Goal: Information Seeking & Learning: Find specific fact

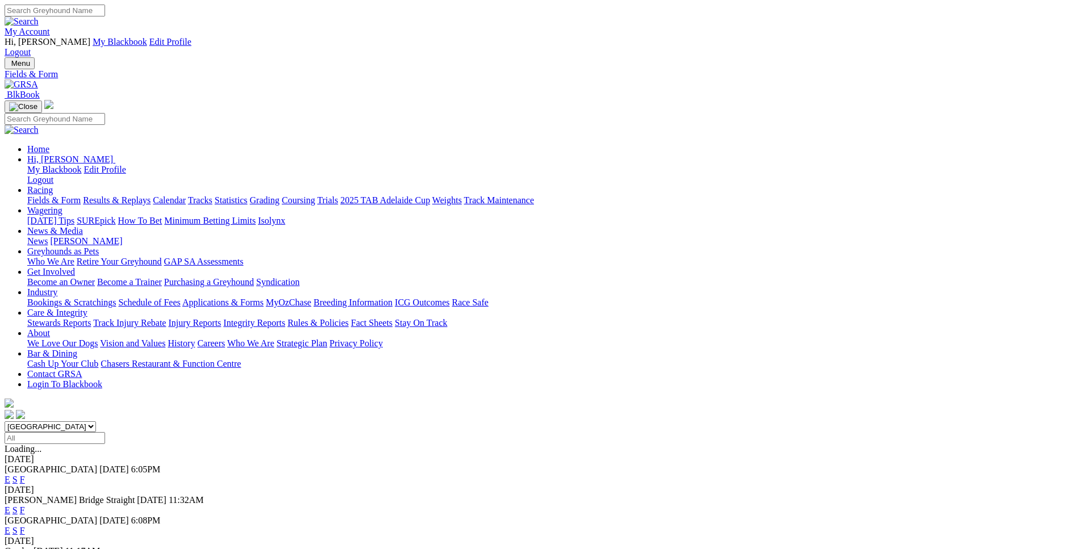
select select "WA"
click option "[GEOGRAPHIC_DATA]" at bounding box center [0, 0] width 0 height 0
click at [105, 432] on input "Select date" at bounding box center [55, 438] width 101 height 12
type input "[DATE]"
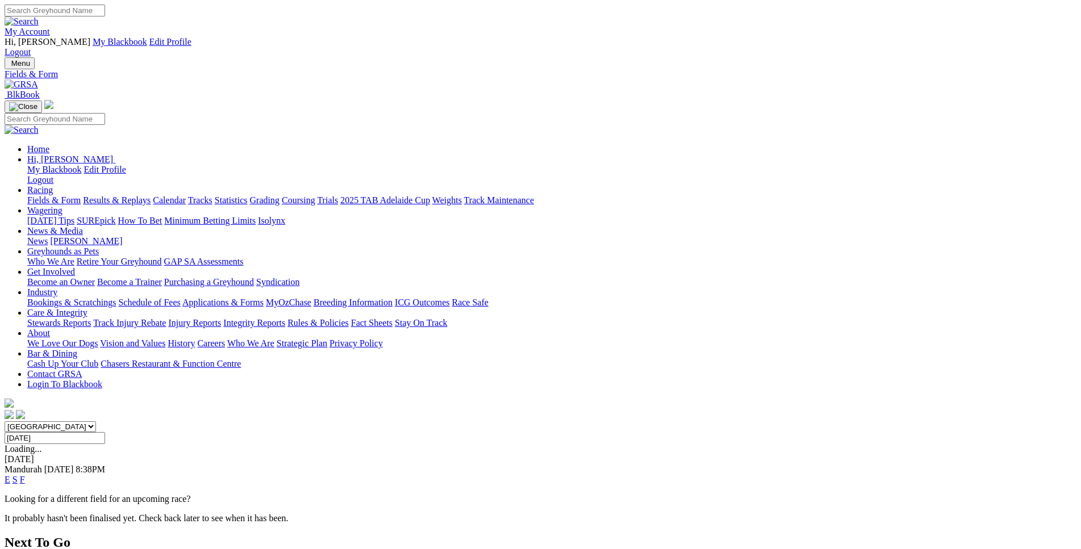
click at [10, 475] on link "E" at bounding box center [8, 480] width 6 height 10
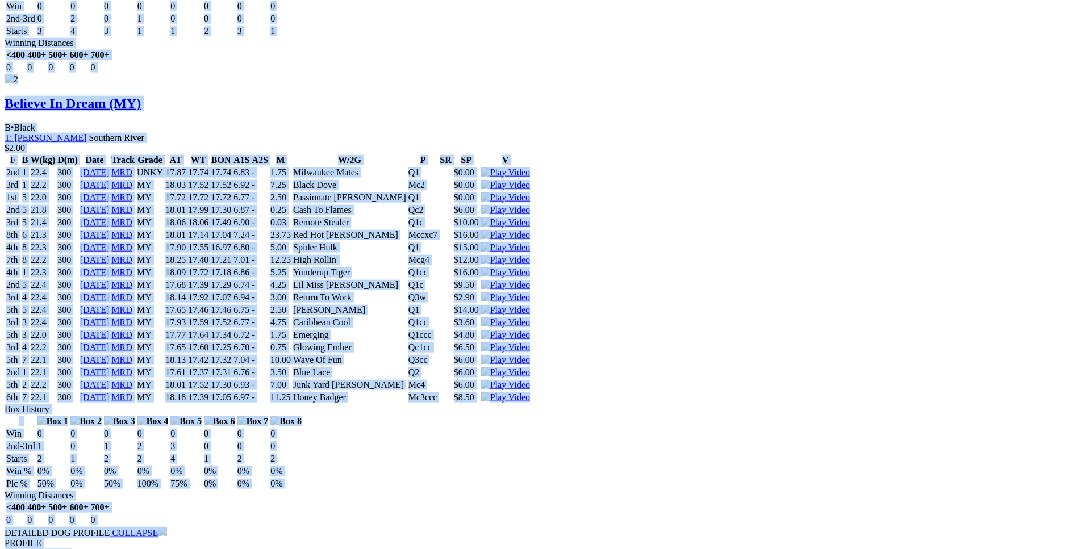
scroll to position [1812, 0]
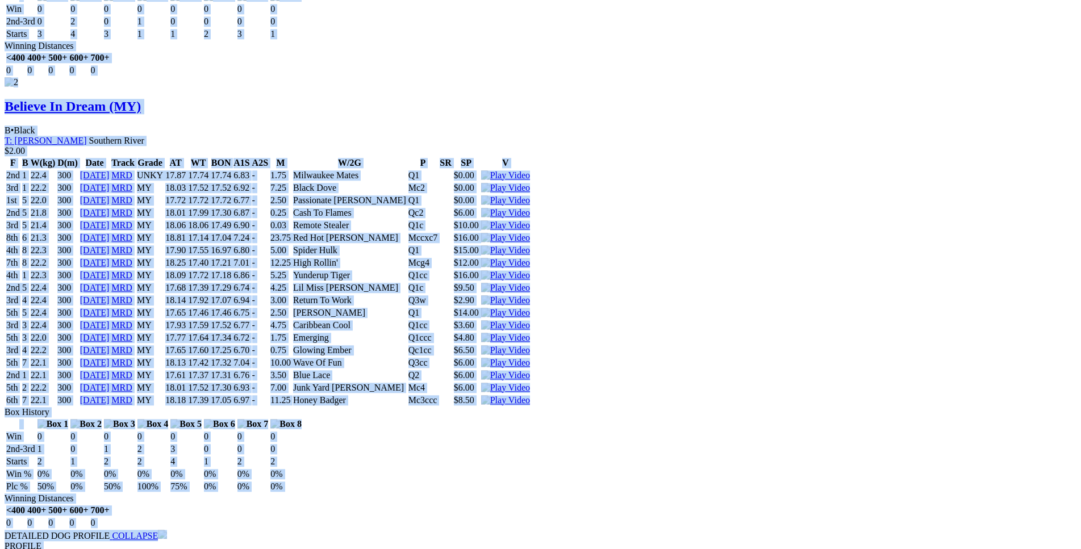
drag, startPoint x: 166, startPoint y: 215, endPoint x: 899, endPoint y: 222, distance: 732.5
copy div "Illusive Flash (MY) B • Black T: Michael Rylands Canning Vale $20.00 F B W(kg) …"
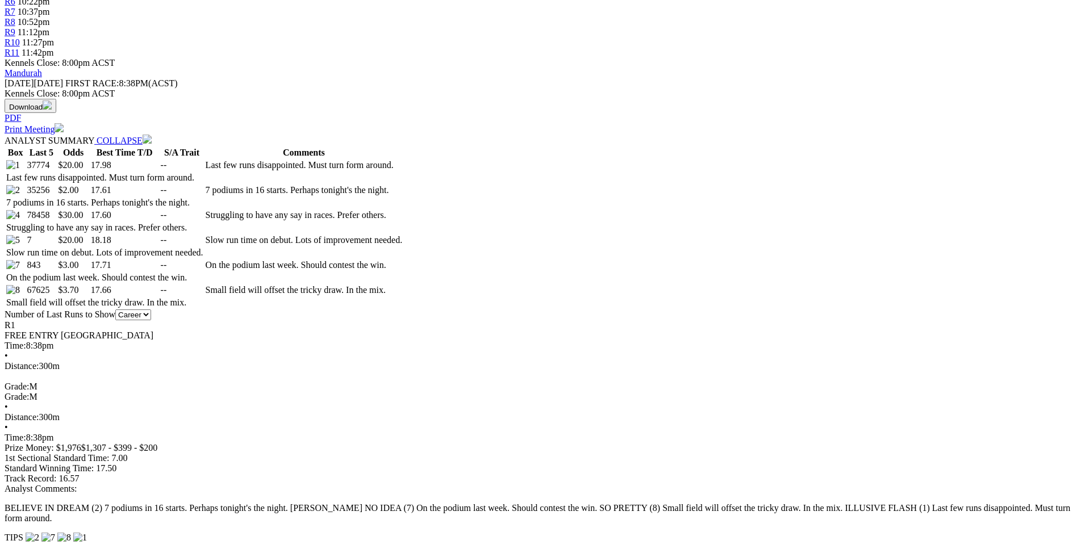
scroll to position [536, 0]
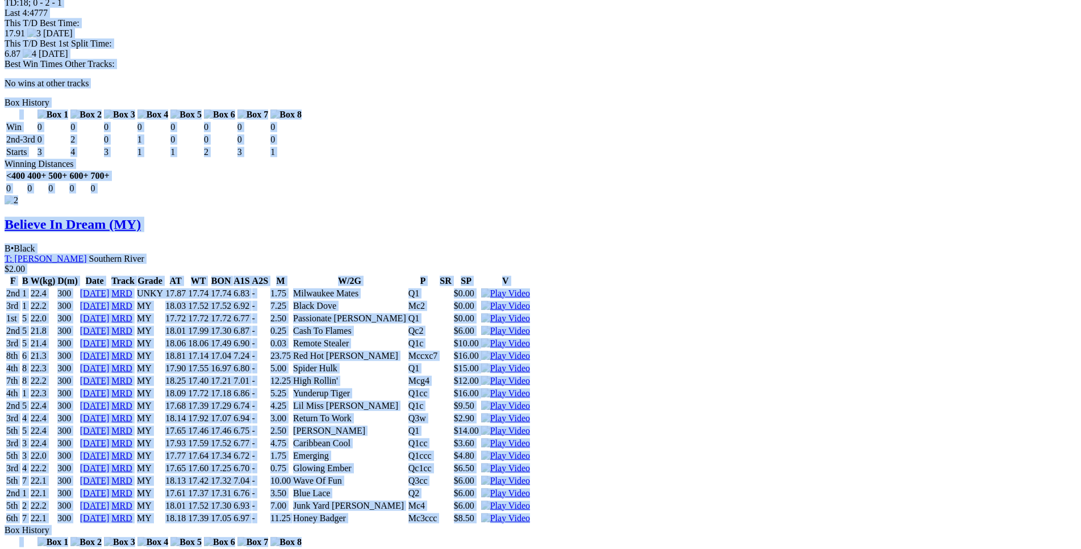
scroll to position [1695, 0]
drag, startPoint x: 177, startPoint y: 58, endPoint x: 898, endPoint y: 337, distance: 773.2
copy div "Illusive Flash (MY) B • Black T: Michael Rylands Canning Vale $20.00 F B W(kg) …"
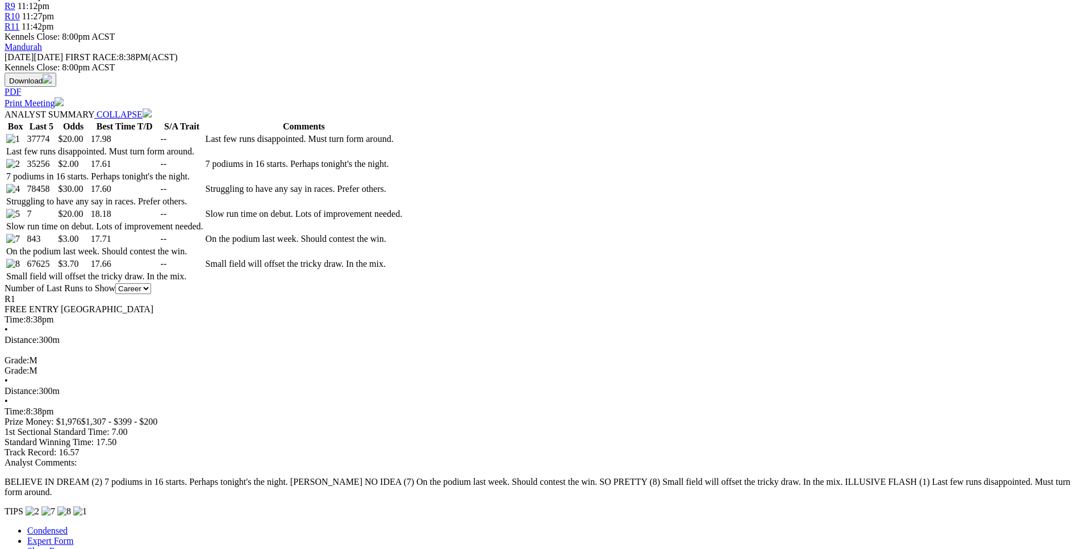
scroll to position [0, 0]
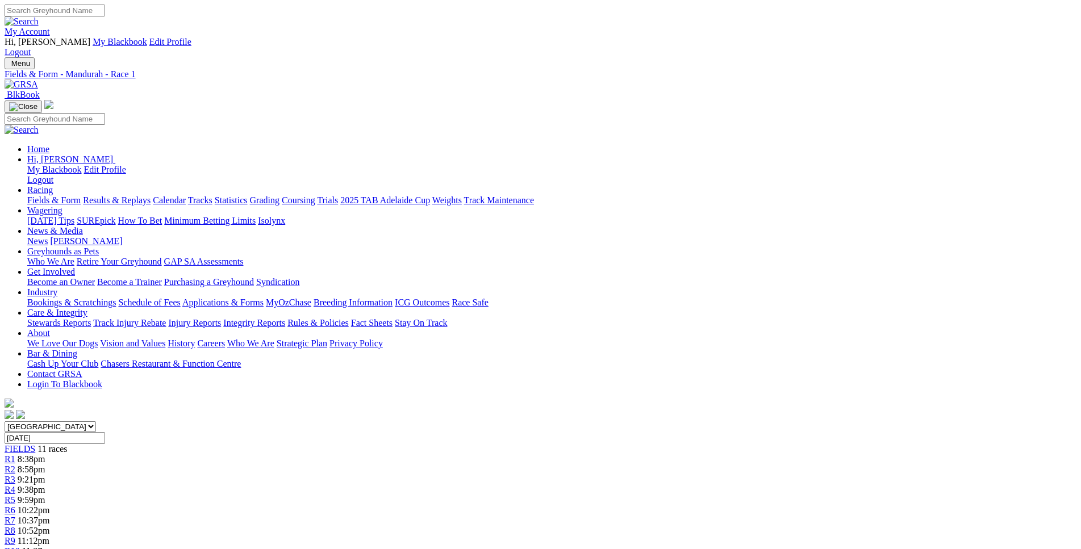
click at [15, 465] on link "R2" at bounding box center [10, 470] width 11 height 10
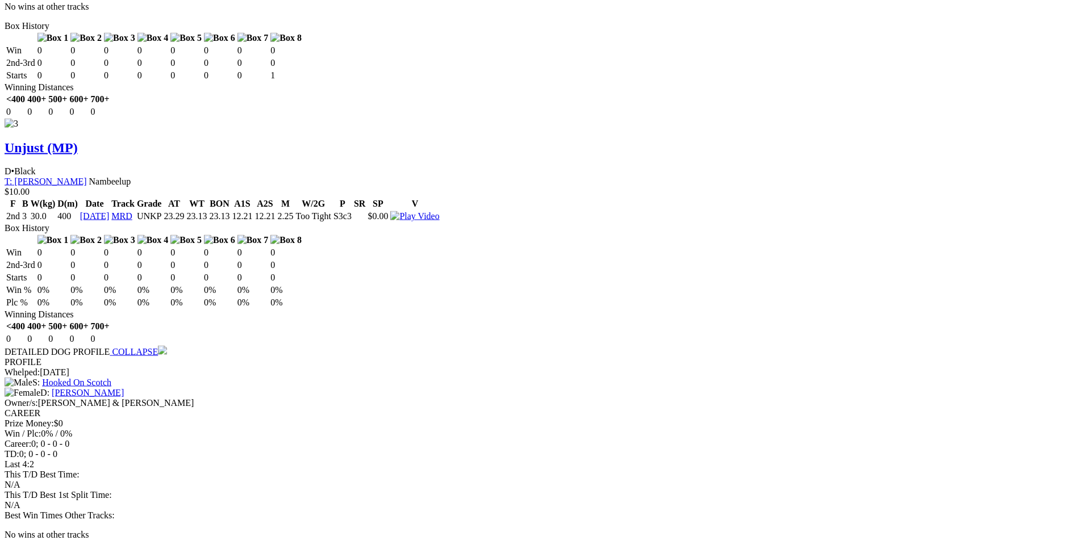
scroll to position [2202, 0]
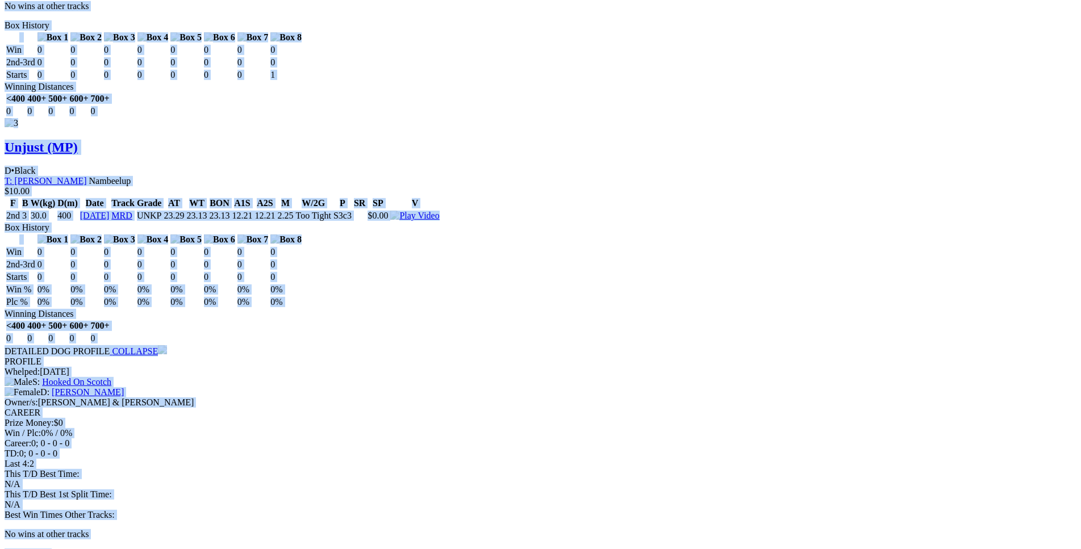
drag, startPoint x: 168, startPoint y: 203, endPoint x: 896, endPoint y: 298, distance: 734.7
copy div "Hand Jive (MP) D • Blue T: Andrew Mclaren Nambeelup $6.00 F B W(kg) D(m) Date T…"
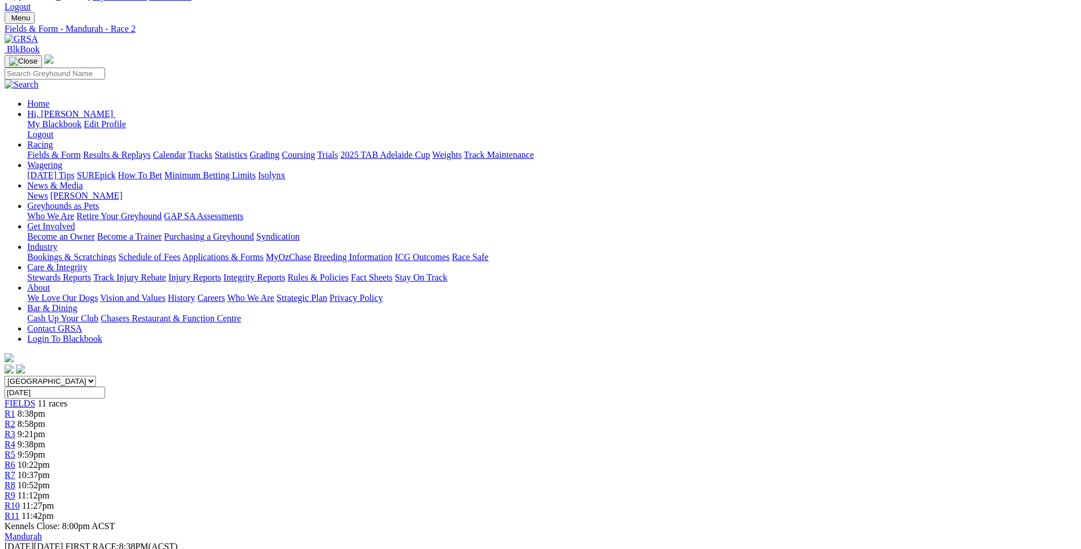
scroll to position [0, 0]
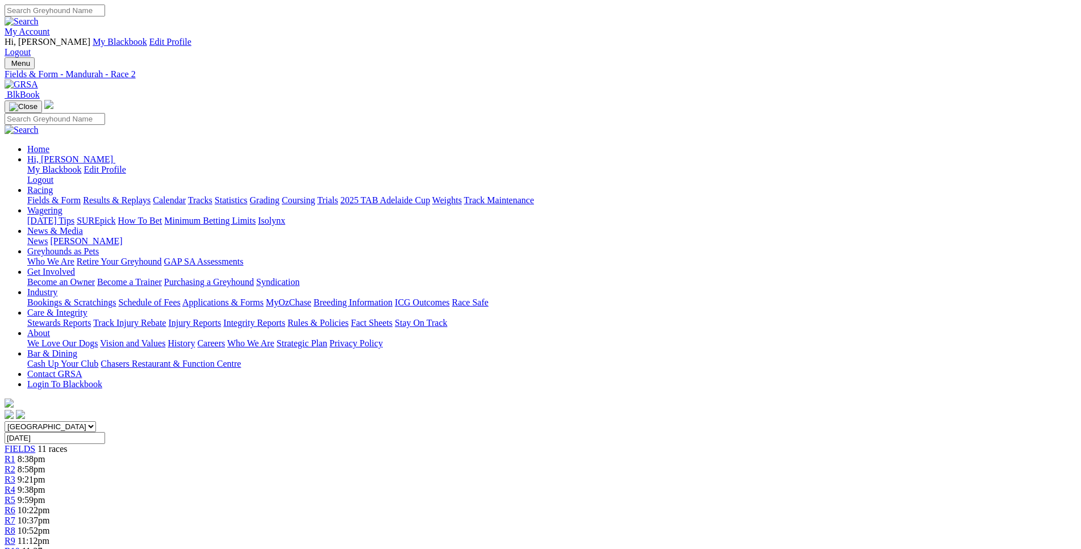
click at [45, 475] on span "9:21pm" at bounding box center [32, 480] width 28 height 10
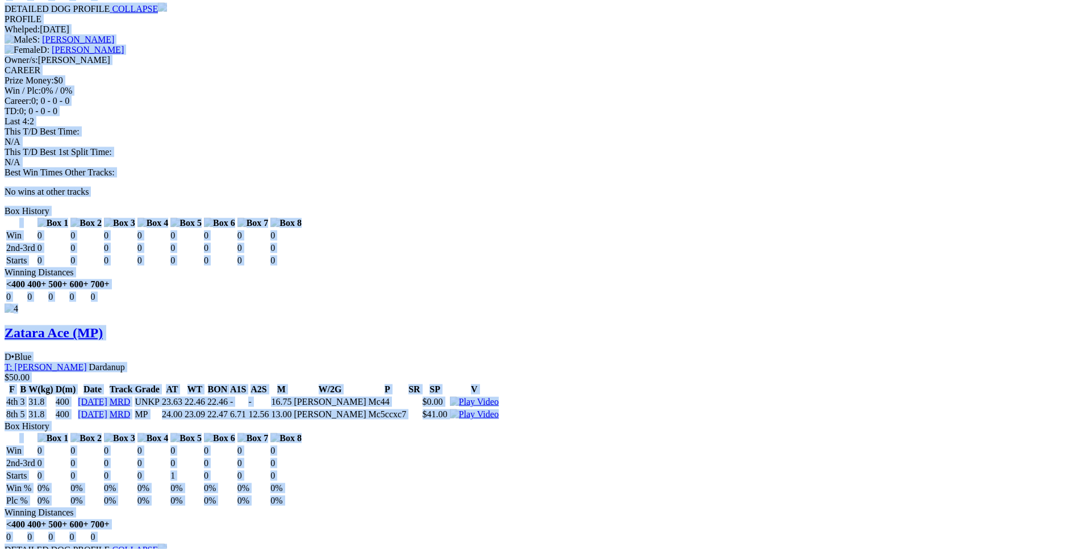
scroll to position [2521, 0]
drag, startPoint x: 167, startPoint y: 179, endPoint x: 896, endPoint y: 186, distance: 728.5
copy div "Blue Denim (MP) D • Blue T: Andrew Mclaren Nambeelup $7.00 F B W(kg) D(m) Date …"
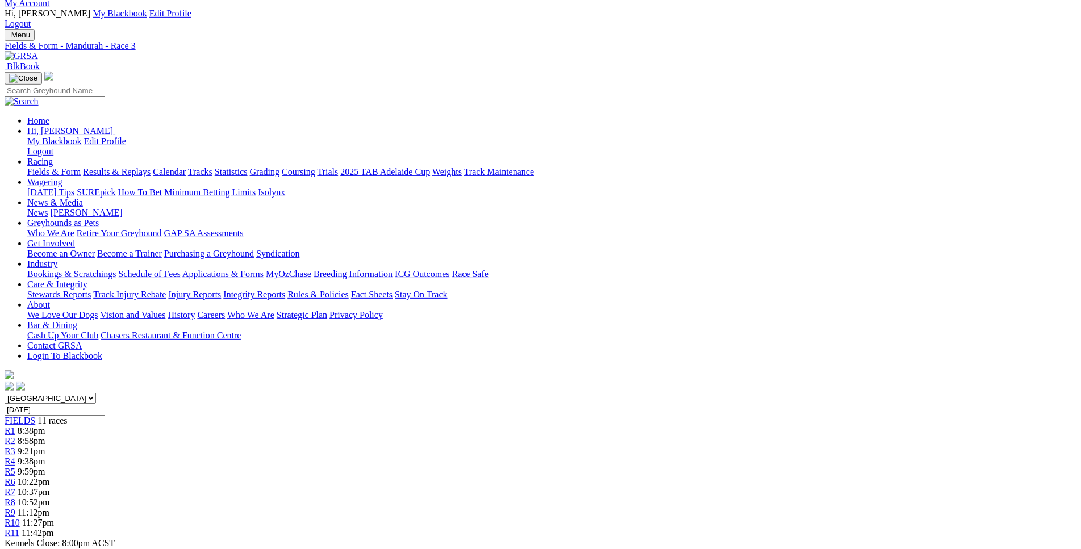
scroll to position [0, 0]
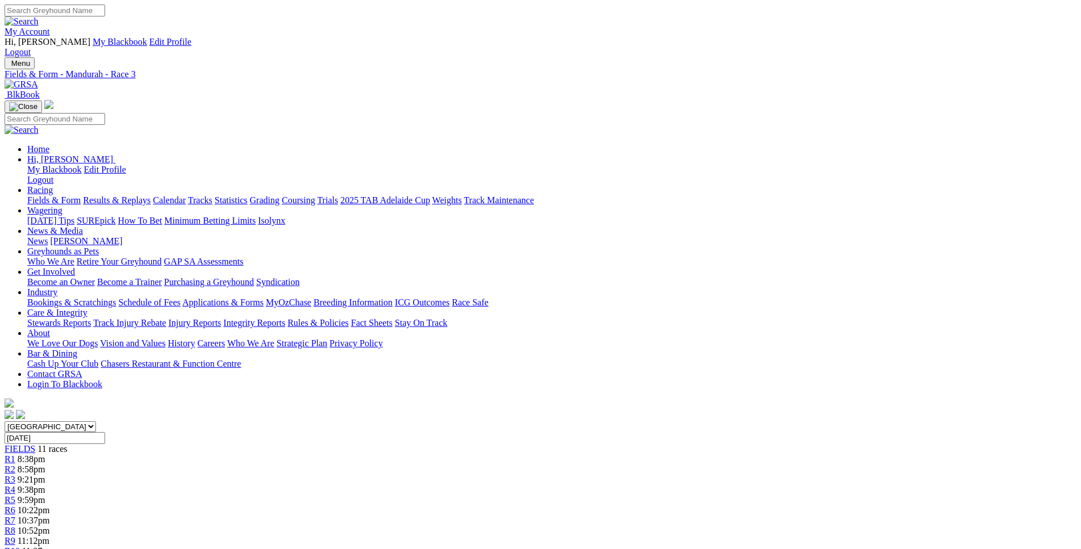
click at [15, 485] on span "R4" at bounding box center [10, 490] width 11 height 10
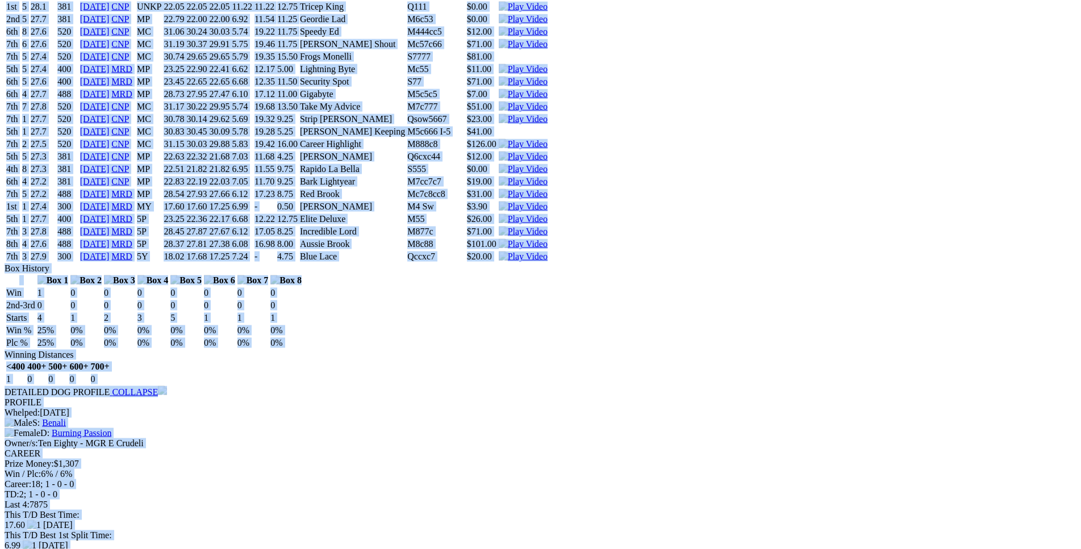
scroll to position [3151, 0]
drag, startPoint x: 166, startPoint y: 223, endPoint x: 894, endPoint y: 236, distance: 728.0
copy div "Blue Lace (5Y) B • Blue T: [PERSON_NAME] $2.30 F B W(kg) D(m) Date Track Grade …"
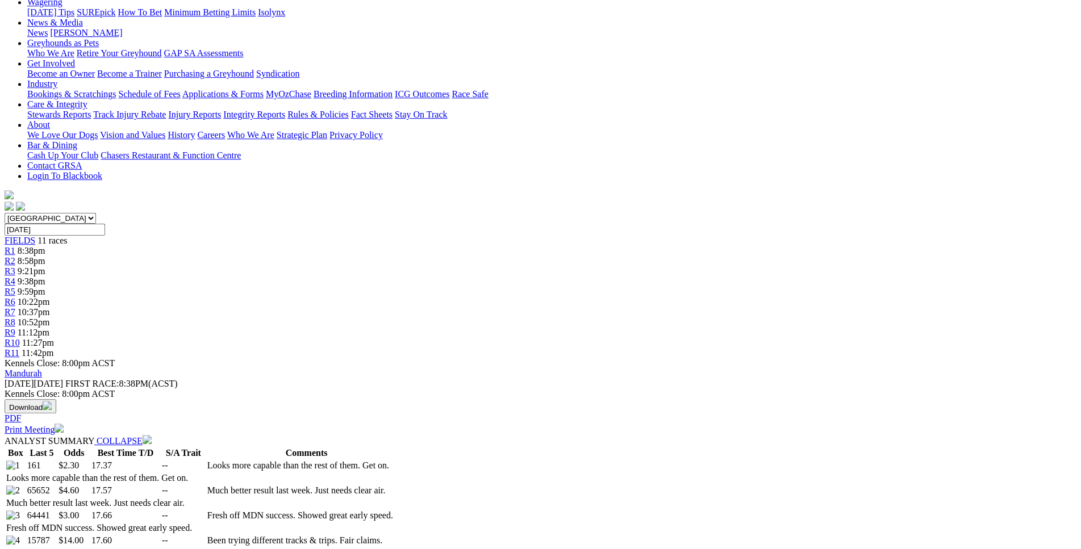
scroll to position [0, 0]
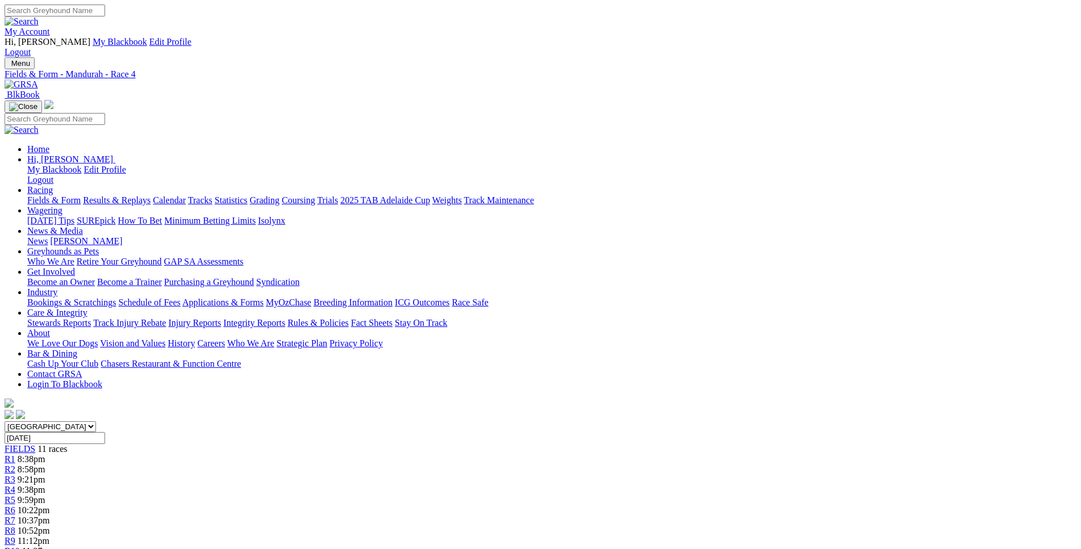
click at [45, 496] on span "9:59pm" at bounding box center [32, 501] width 28 height 10
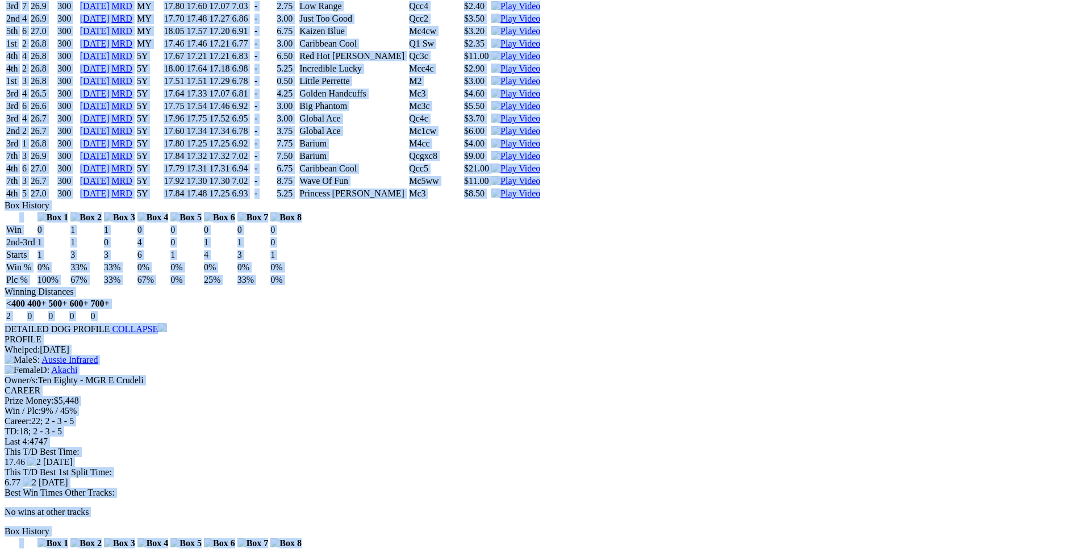
scroll to position [2783, 0]
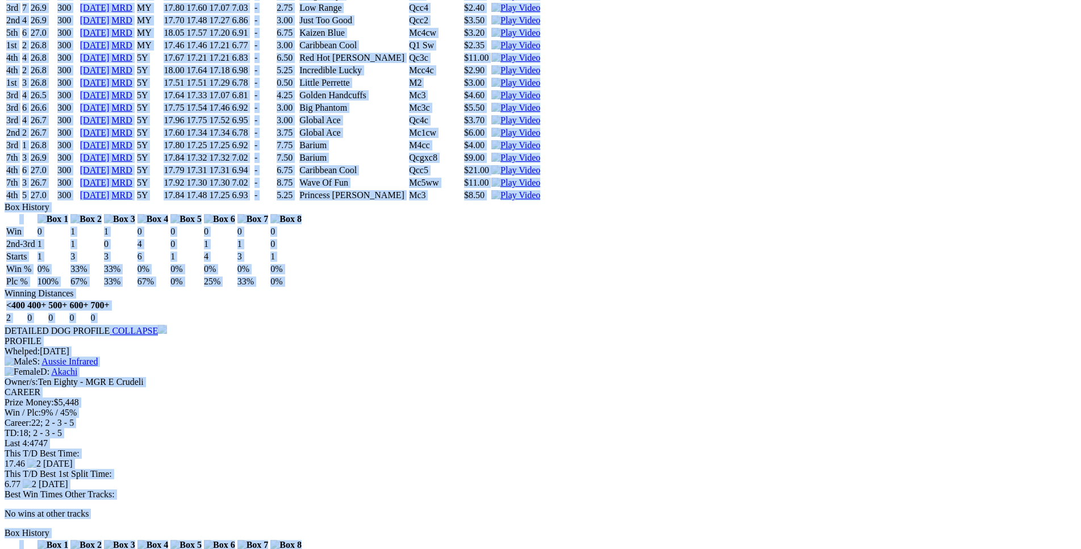
drag, startPoint x: 165, startPoint y: 244, endPoint x: 894, endPoint y: 242, distance: 728.5
copy div "Black Dove (5Y) B • Black T: Paul Kaltsis Nambeelup $18.00 F B W(kg) D(m) Date …"
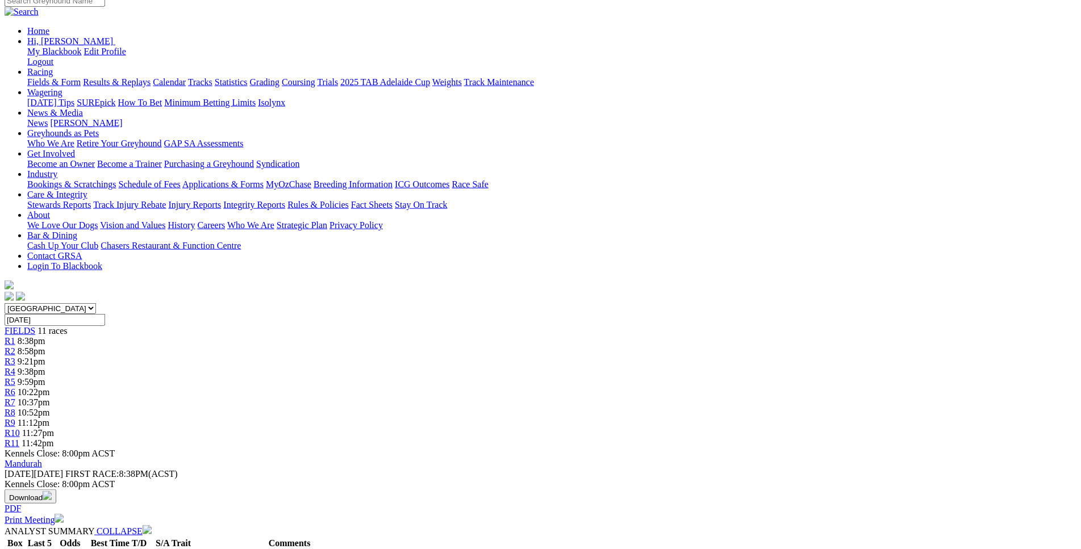
scroll to position [24, 0]
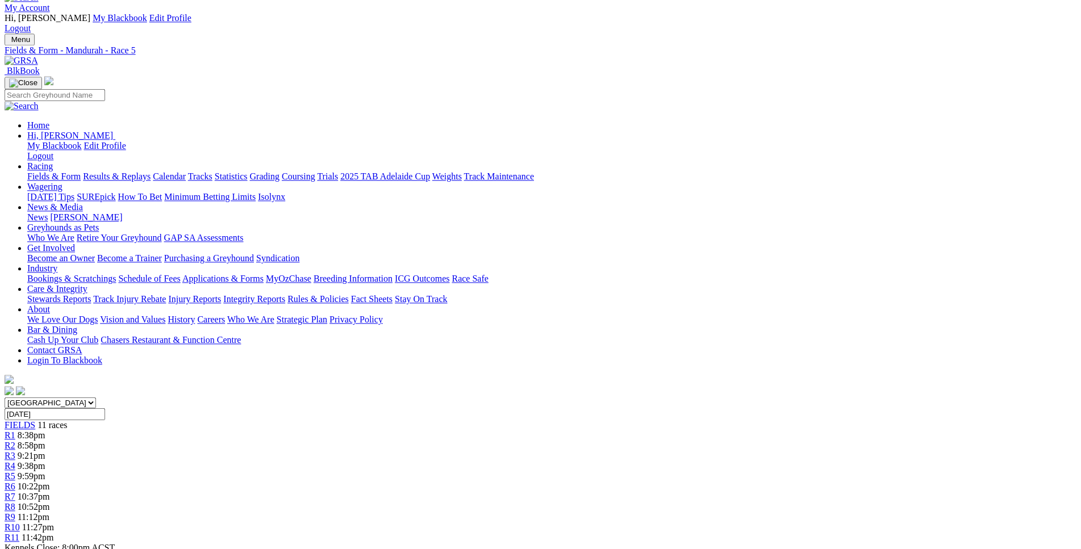
click at [15, 482] on link "R6" at bounding box center [10, 487] width 11 height 10
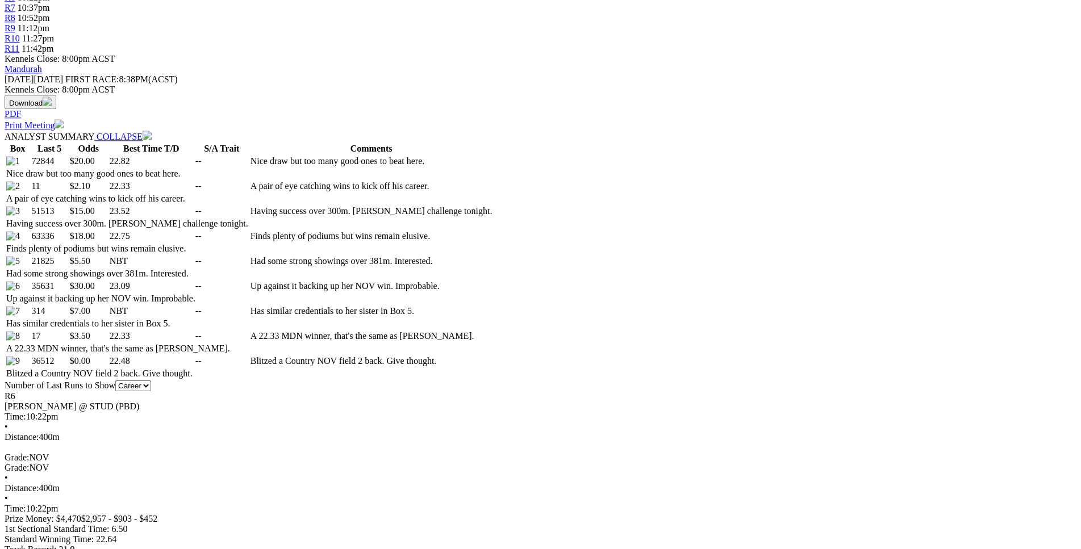
scroll to position [522, 0]
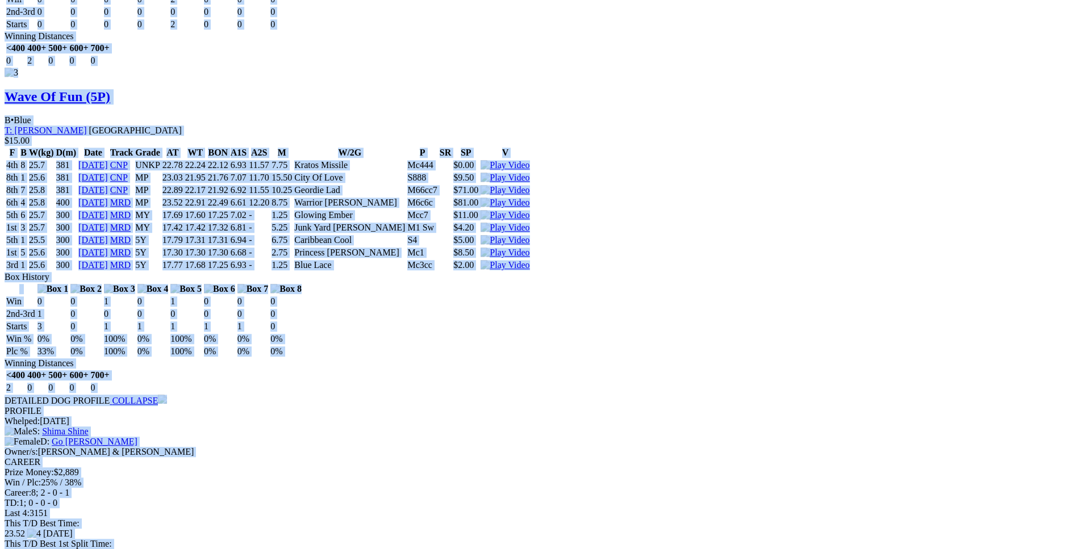
scroll to position [2492, 0]
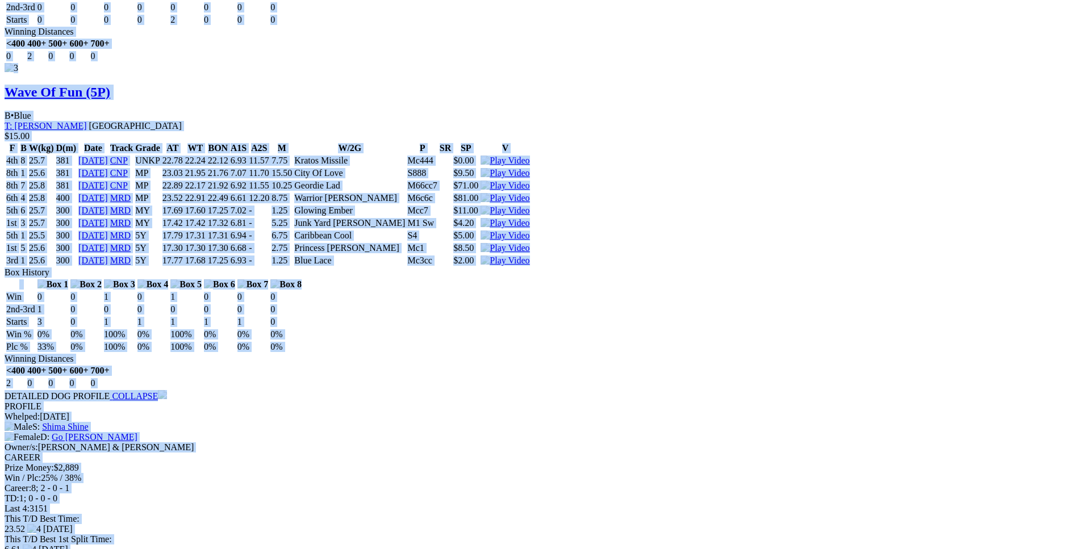
drag, startPoint x: 166, startPoint y: 130, endPoint x: 877, endPoint y: 177, distance: 711.9
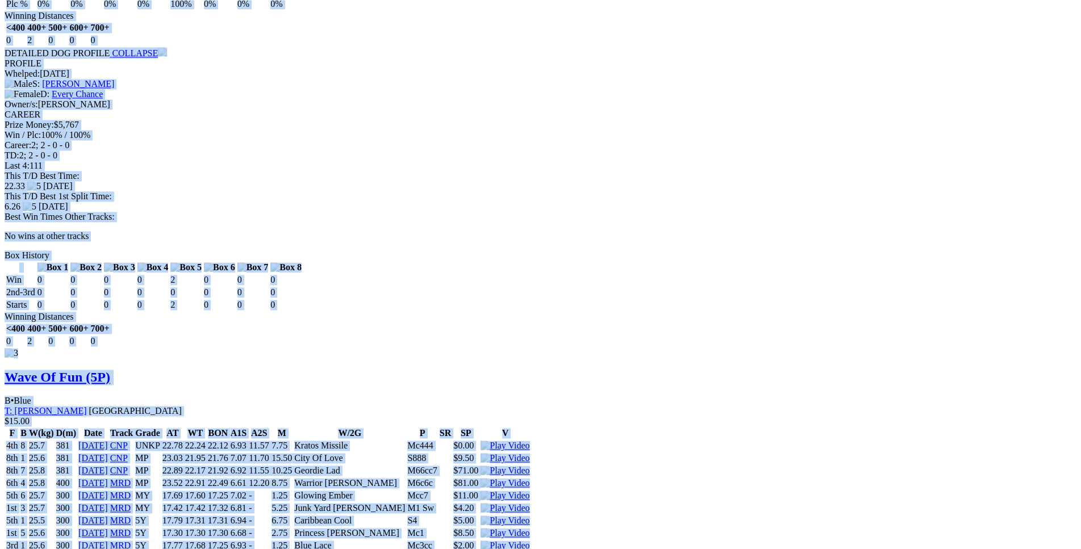
scroll to position [2203, 0]
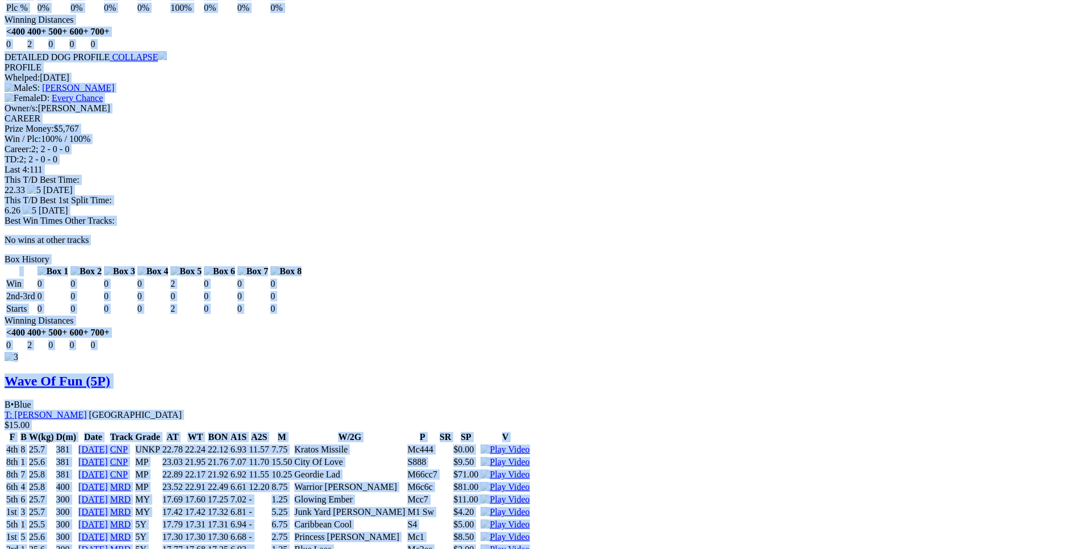
copy div "Full Gloss Kwang (5P) D • Black T: Colleen Pierson Southern River $20.00 F B W(…"
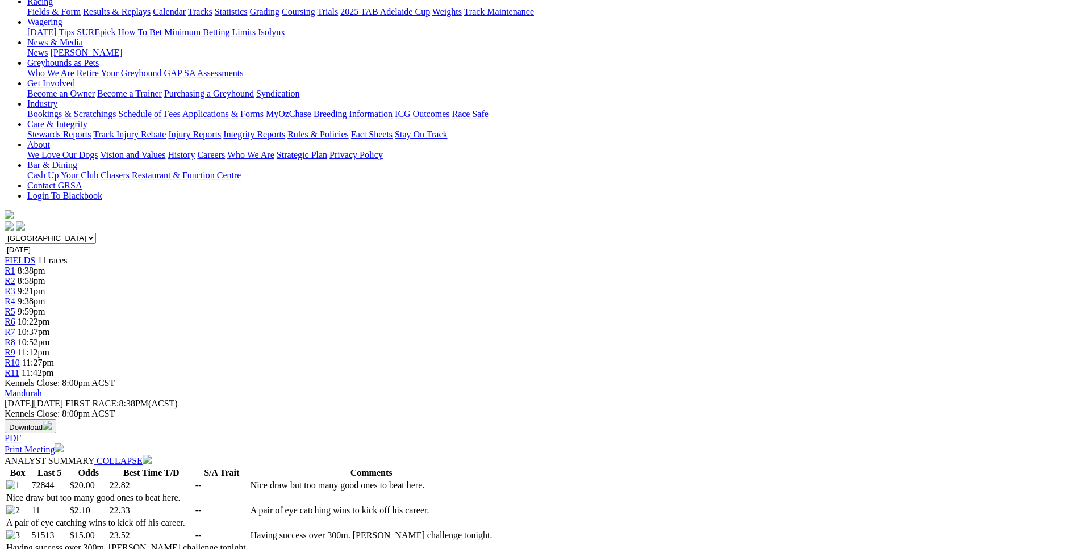
scroll to position [14, 0]
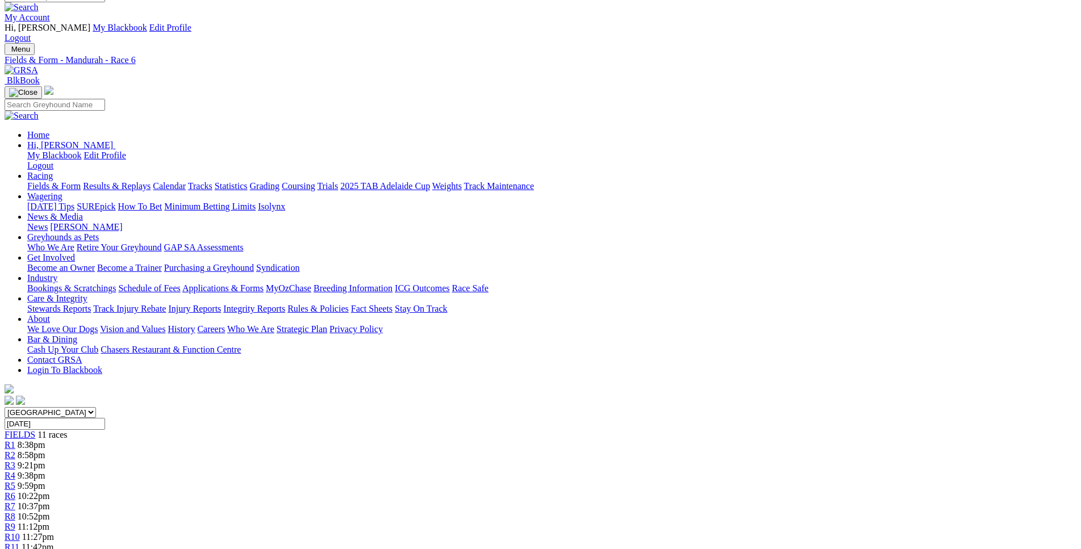
click at [632, 502] on div "R7 10:37pm" at bounding box center [541, 507] width 1072 height 10
click at [15, 502] on span "R7" at bounding box center [10, 507] width 11 height 10
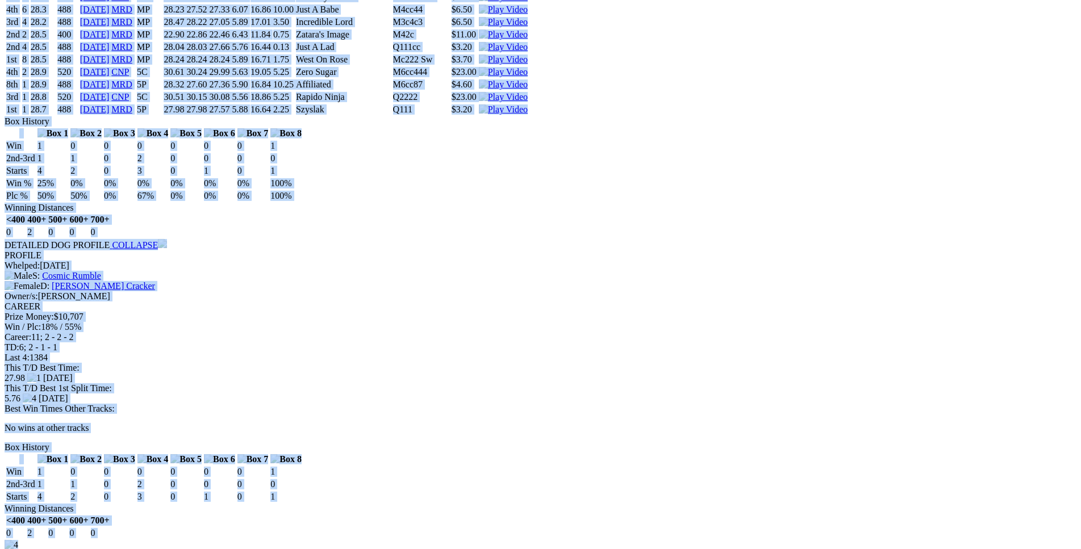
scroll to position [3071, 0]
drag, startPoint x: 173, startPoint y: 224, endPoint x: 907, endPoint y: 154, distance: 736.9
copy div "West On Darci (5P) B • Black T: Christopher Halse $11.00 F B W(kg) D(m) Date Tr…"
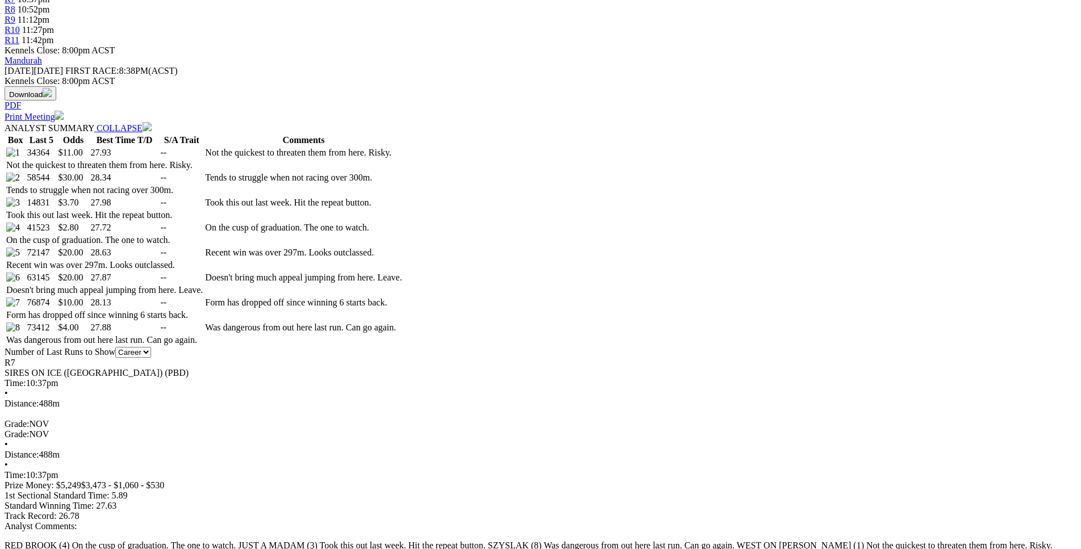
scroll to position [0, 0]
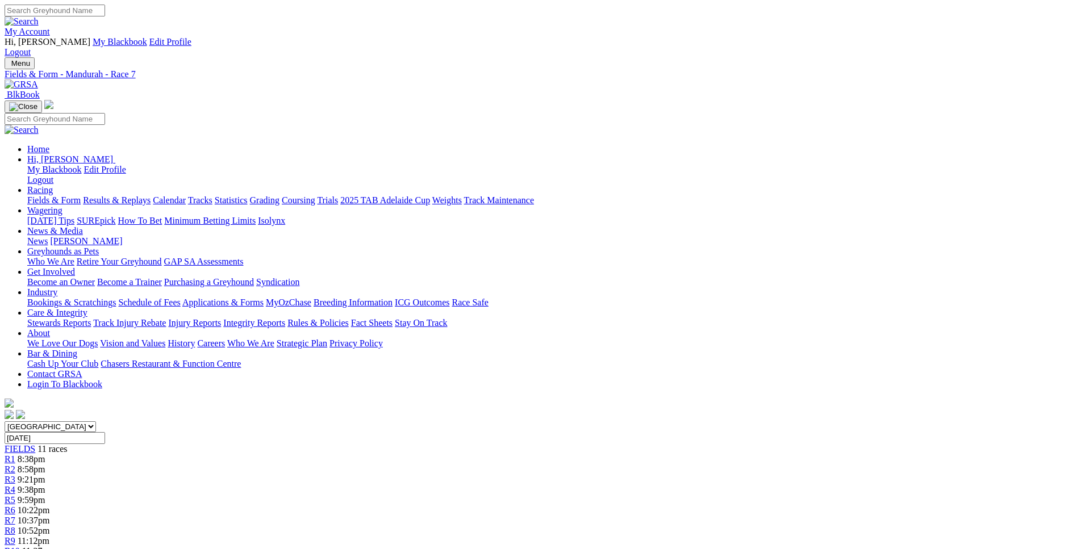
click at [50, 526] on span "10:52pm" at bounding box center [34, 531] width 32 height 10
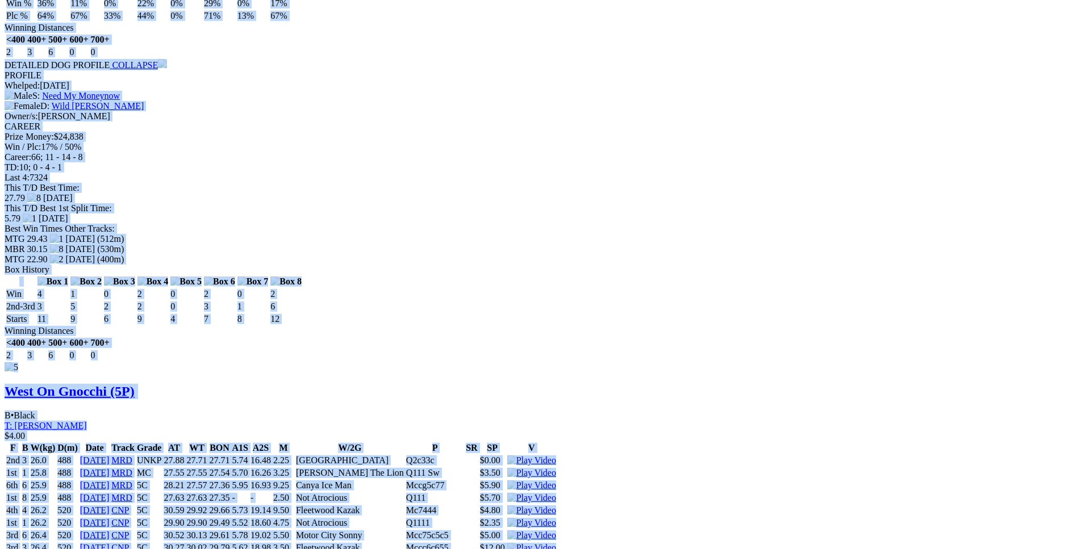
scroll to position [4868, 0]
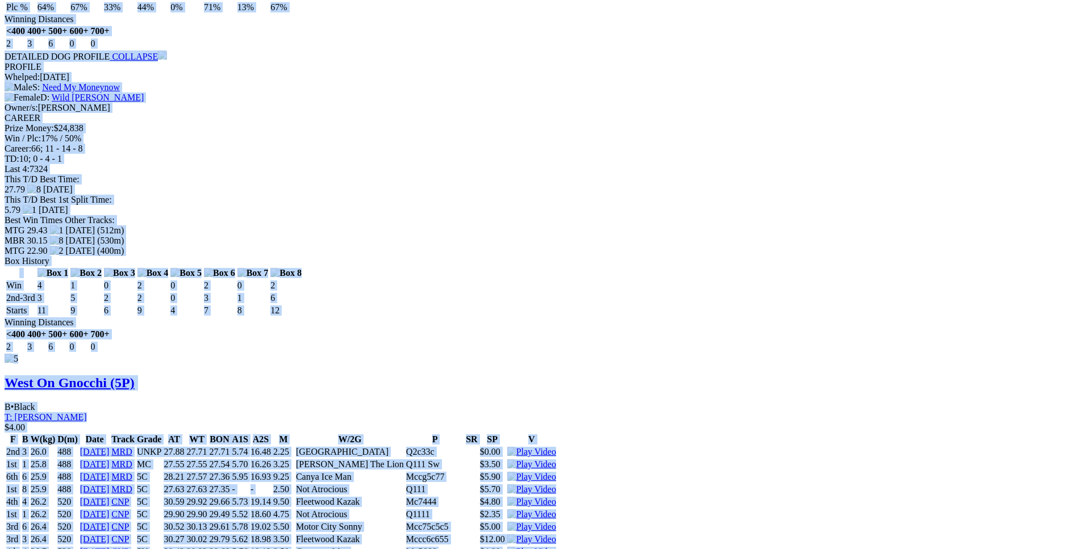
drag, startPoint x: 166, startPoint y: 242, endPoint x: 898, endPoint y: 209, distance: 732.1
copy div "Hollywood Miss (5P) B • Black T: Michael Rylands Canning Vale $7.00 F B W(kg) D…"
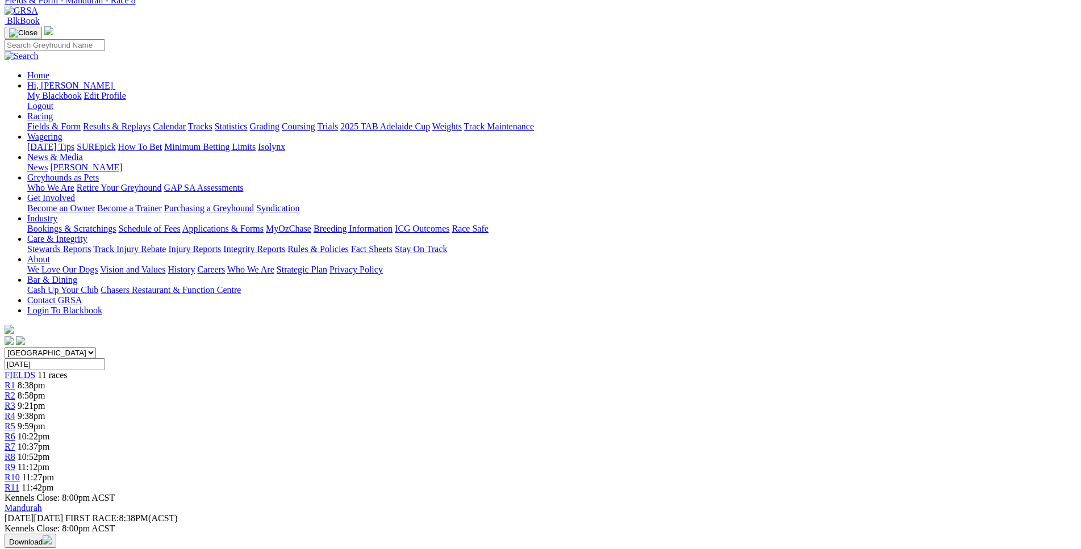
scroll to position [0, 0]
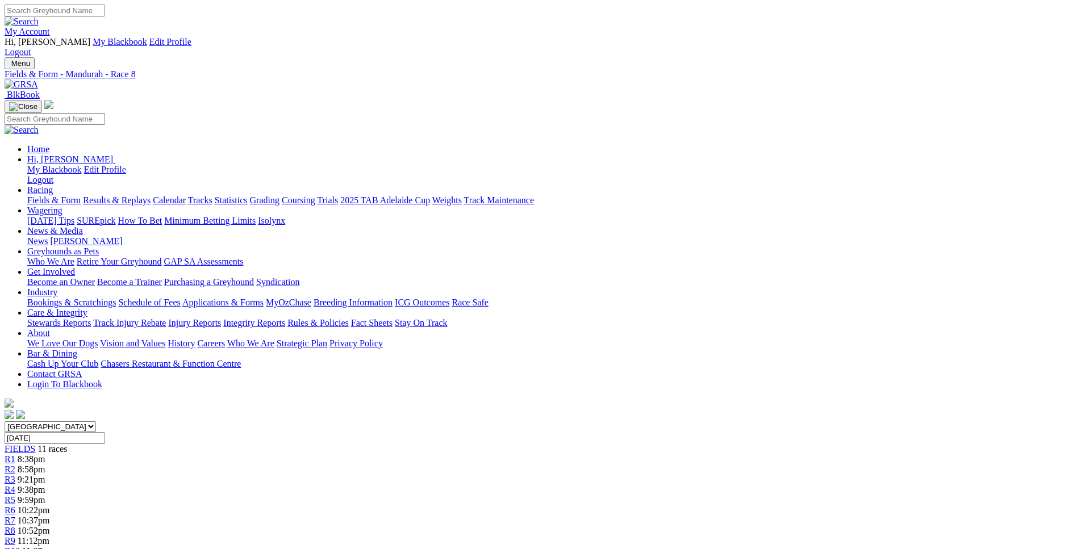
click at [49, 536] on span "11:12pm" at bounding box center [34, 541] width 32 height 10
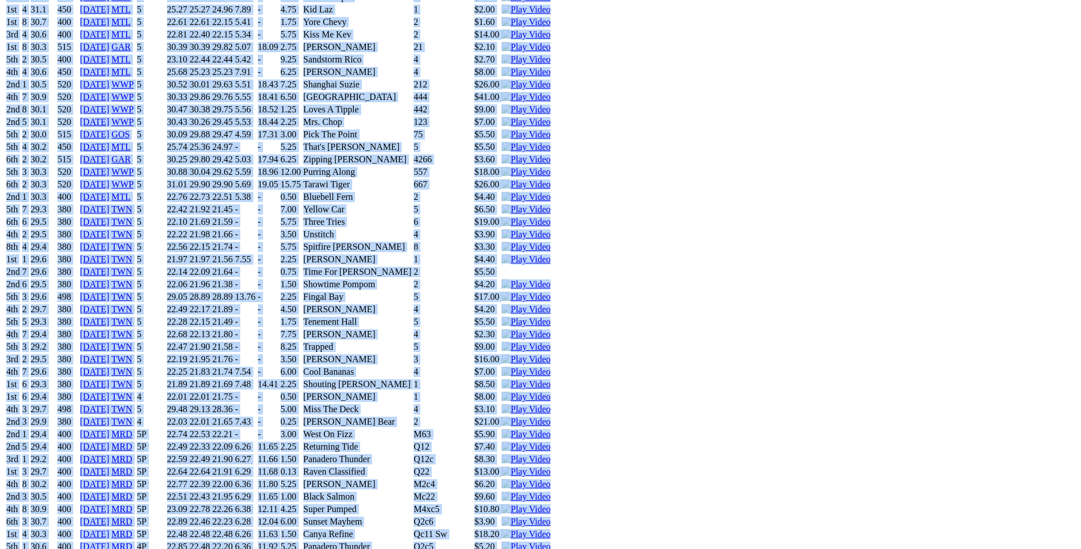
scroll to position [5390, 0]
drag, startPoint x: 163, startPoint y: 133, endPoint x: 921, endPoint y: 379, distance: 797.0
copy div "Pingelly Prince (5P) D • Black T: Kellie Buckwell Warnbro $20.00 F B W(kg) D(m)…"
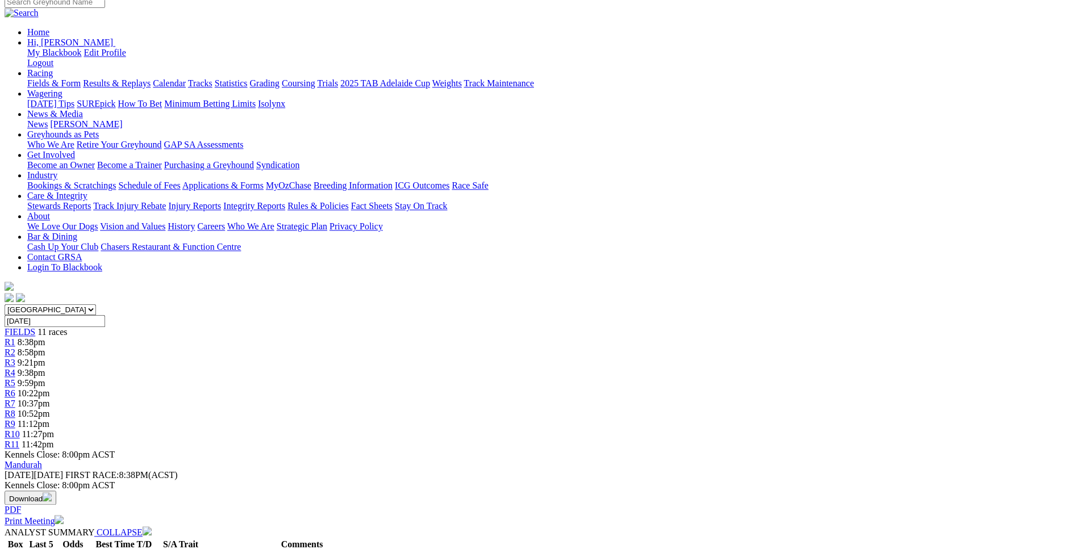
scroll to position [116, 0]
click at [800, 430] on div "R10 11:27pm" at bounding box center [541, 435] width 1072 height 10
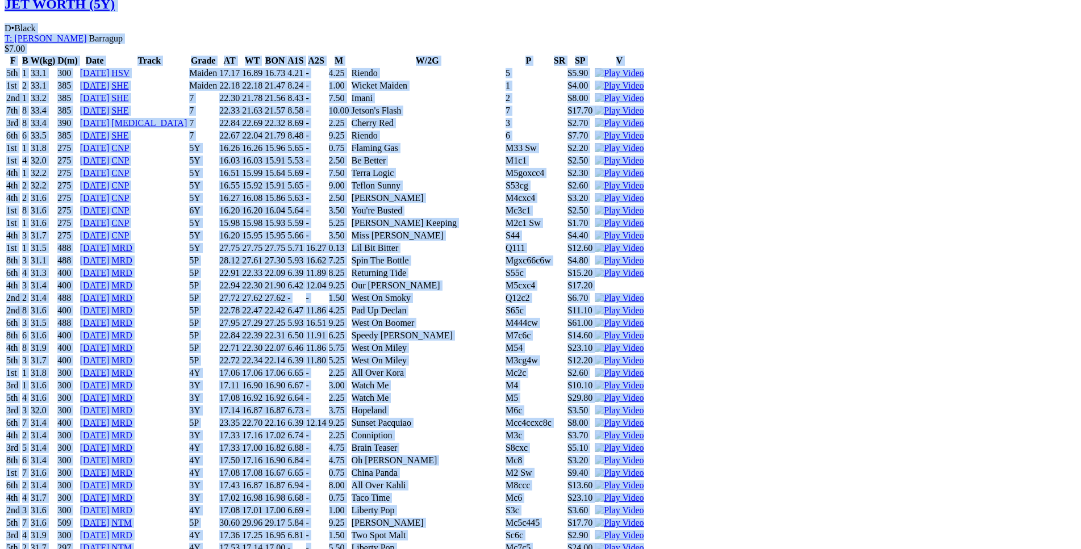
scroll to position [8230, 0]
drag, startPoint x: 165, startPoint y: 207, endPoint x: 887, endPoint y: 184, distance: 722.0
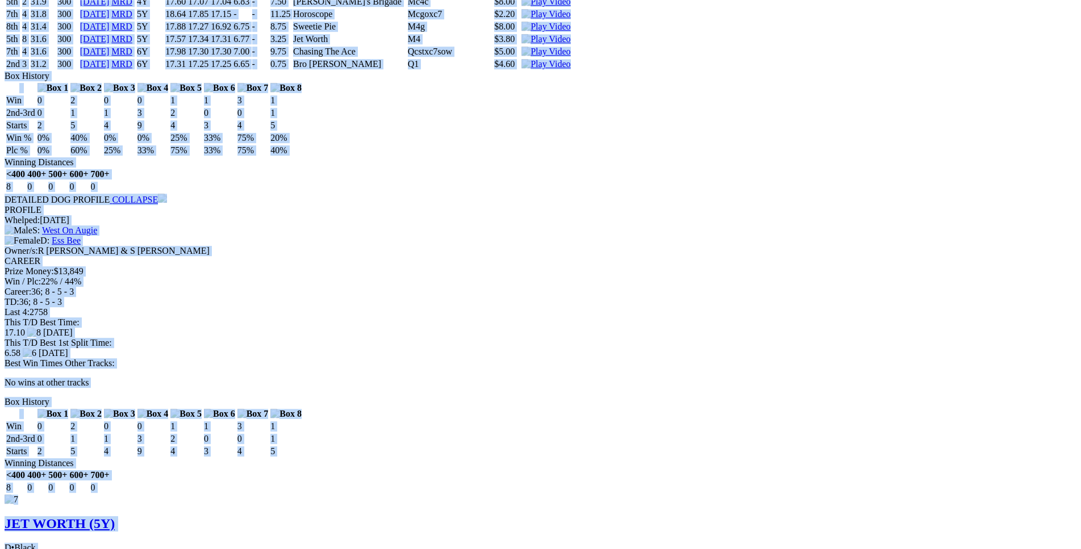
scroll to position [7709, 0]
copy div "Speedy Deville (6Y) B • Wht & Fwn T: Enzo Crudeli Nambeelup $3.80 F B W(kg) D(m…"
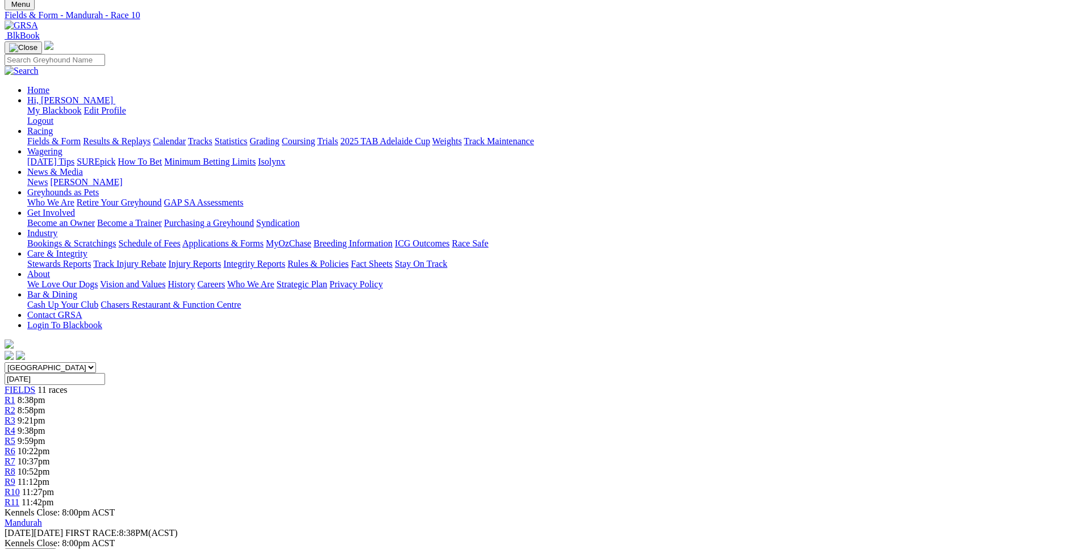
scroll to position [0, 0]
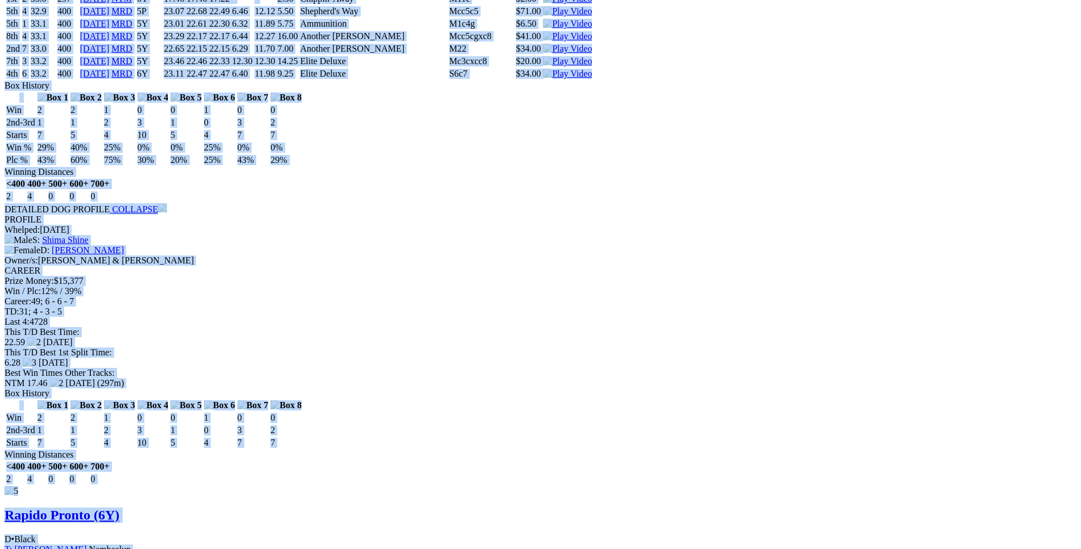
drag, startPoint x: 166, startPoint y: 128, endPoint x: 879, endPoint y: 82, distance: 713.5
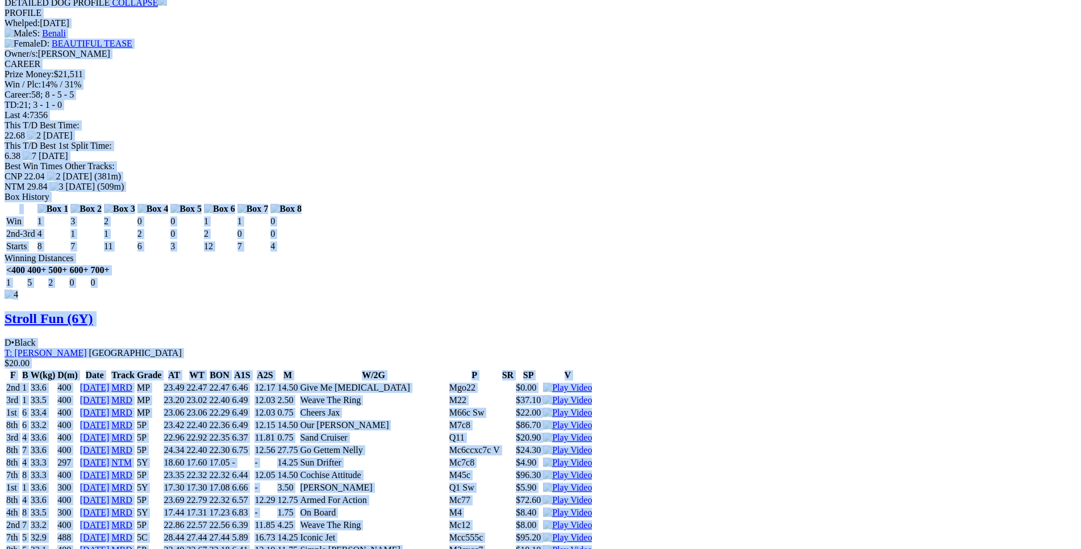
copy div "Tempting Lulu (6Y) B • Black T: [PERSON_NAME] Wundowie $15.00 F B W(kg) D(m) Da…"
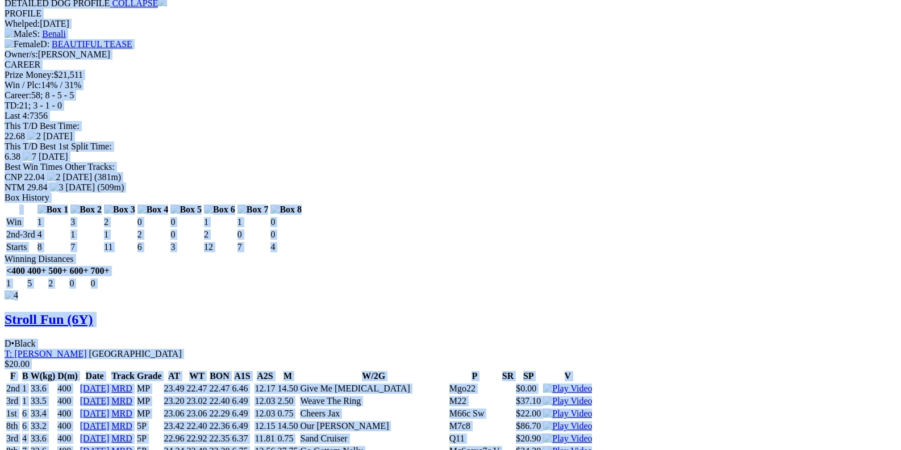
scroll to position [3682, 0]
